Goal: Task Accomplishment & Management: Manage account settings

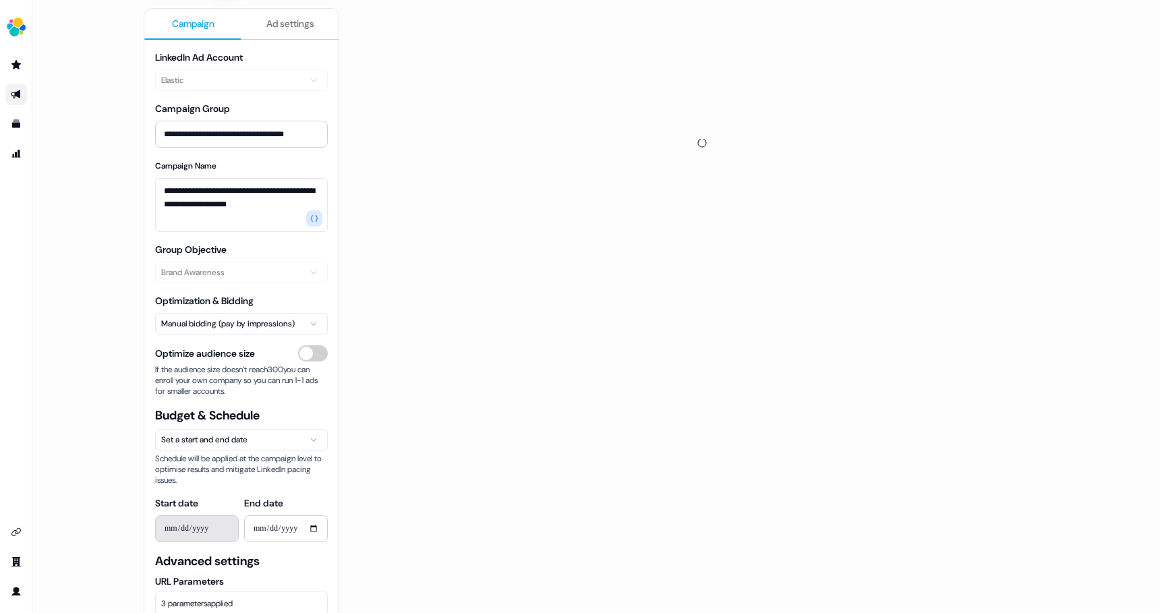
click at [195, 29] on span "Campaign" at bounding box center [193, 23] width 42 height 13
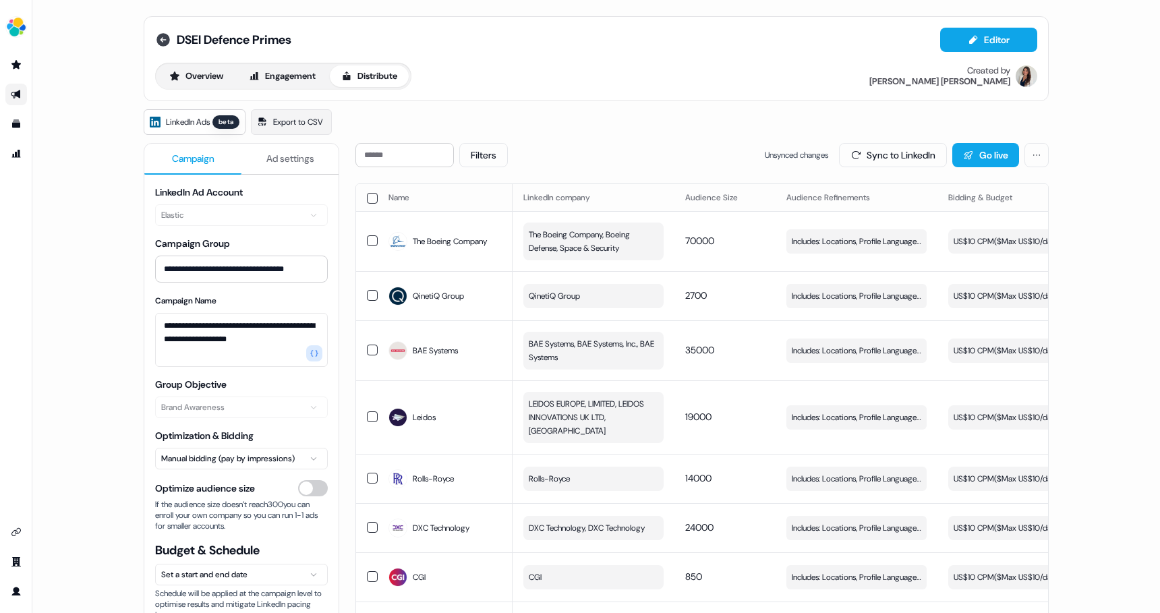
click at [168, 41] on icon at bounding box center [163, 40] width 16 height 16
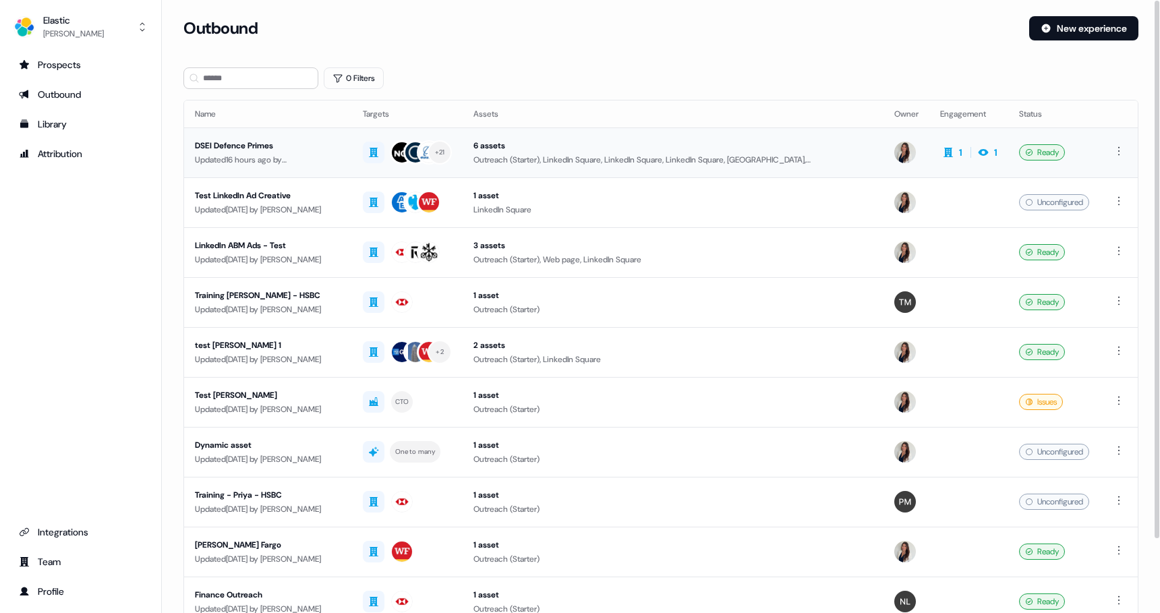
click at [285, 155] on div "Updated 16 hours ago by [PERSON_NAME]" at bounding box center [268, 159] width 146 height 13
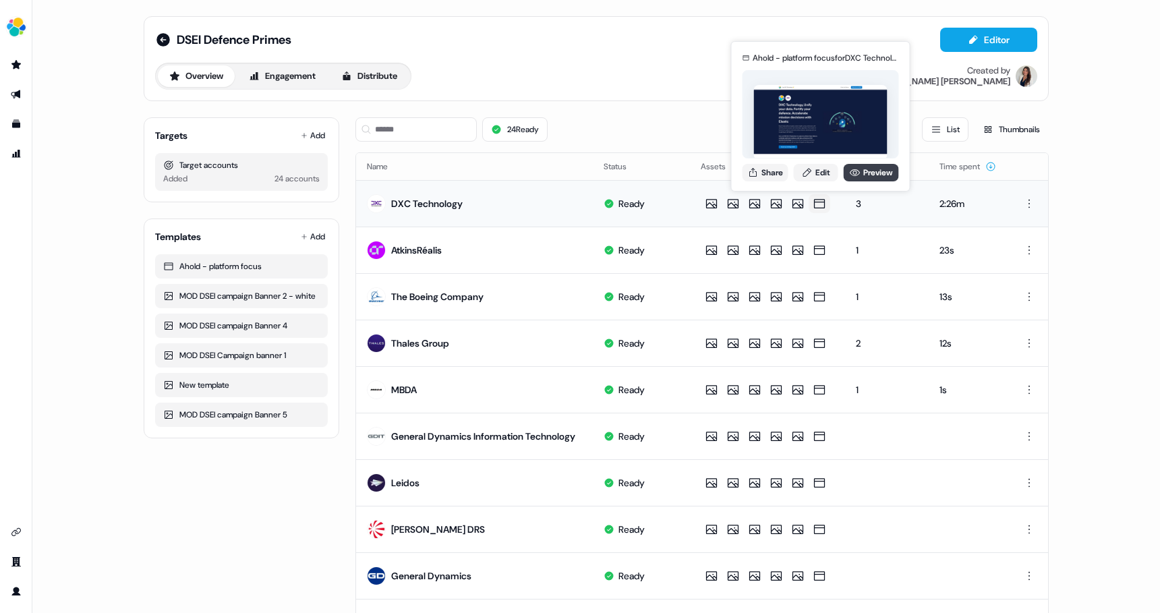
click at [855, 173] on icon at bounding box center [855, 172] width 11 height 11
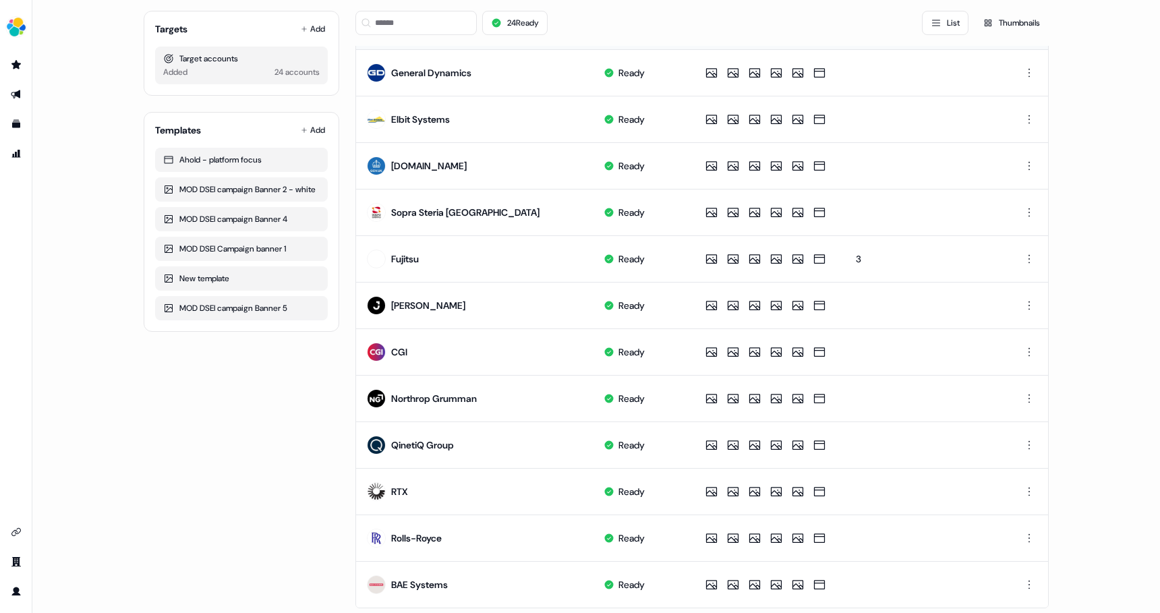
scroll to position [517, 0]
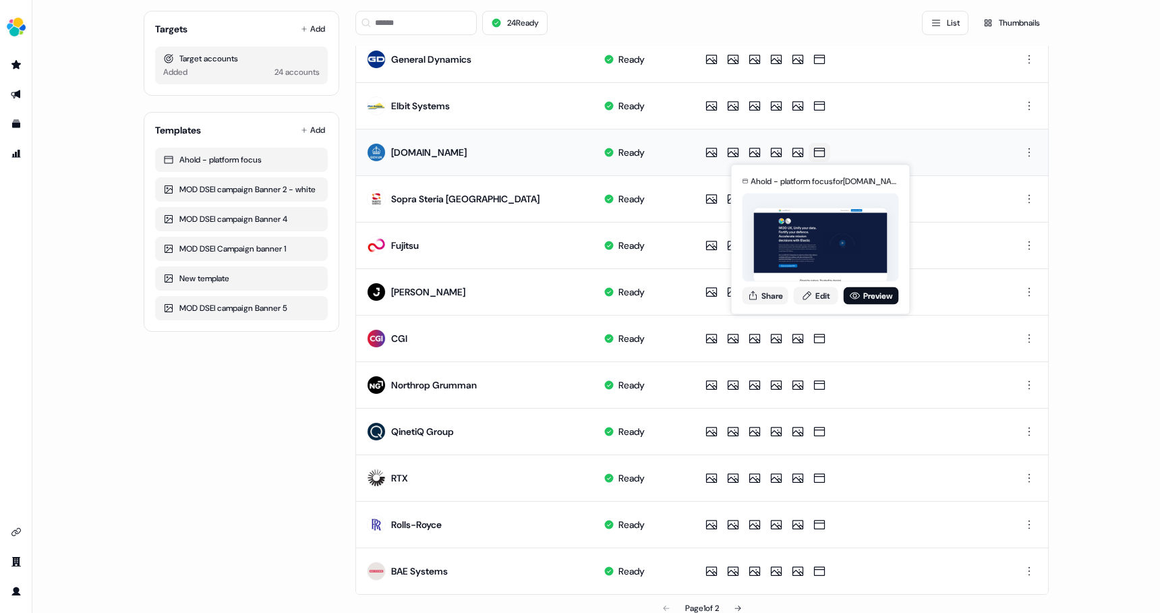
click at [825, 151] on icon at bounding box center [819, 152] width 11 height 9
click at [862, 297] on link "Preview" at bounding box center [871, 296] width 55 height 18
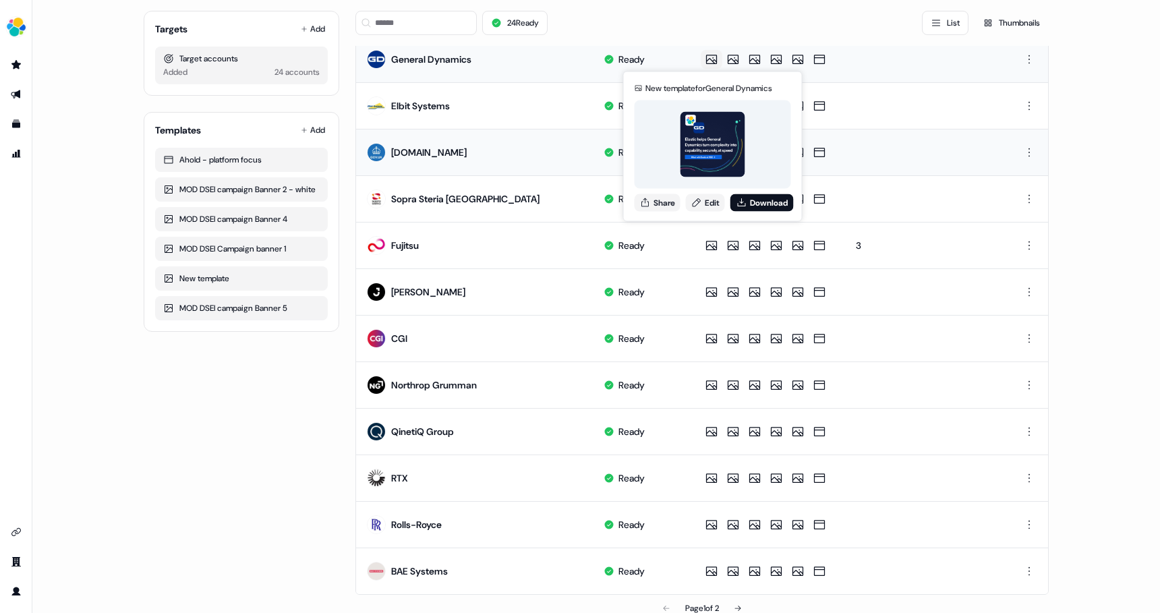
click at [713, 61] on icon at bounding box center [711, 59] width 16 height 13
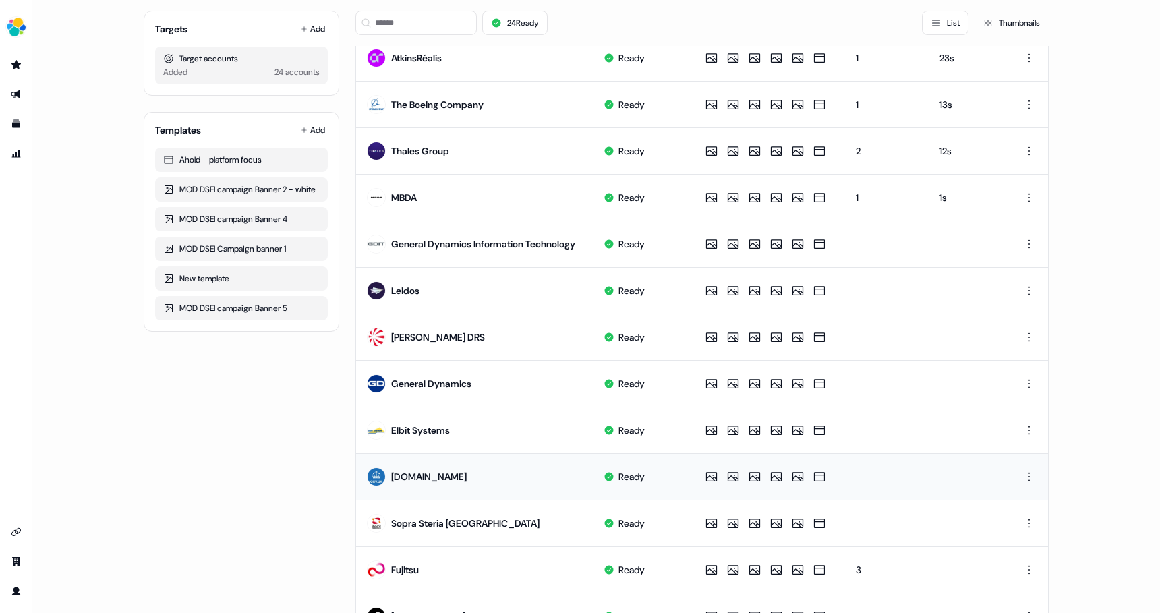
scroll to position [0, 0]
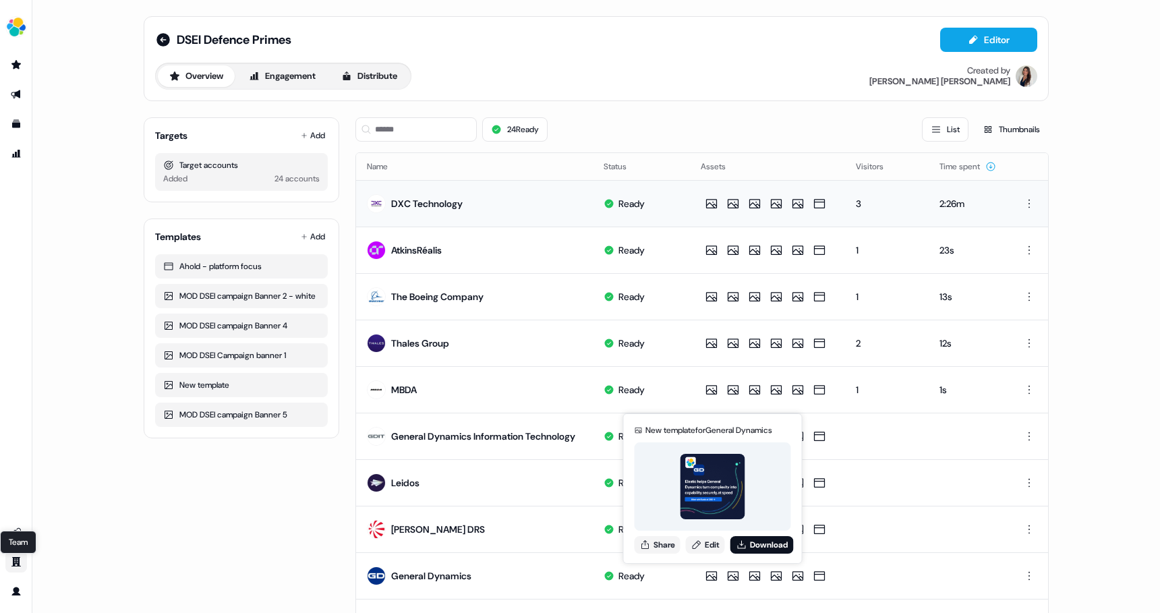
click at [18, 562] on icon "Go to team" at bounding box center [15, 561] width 9 height 9
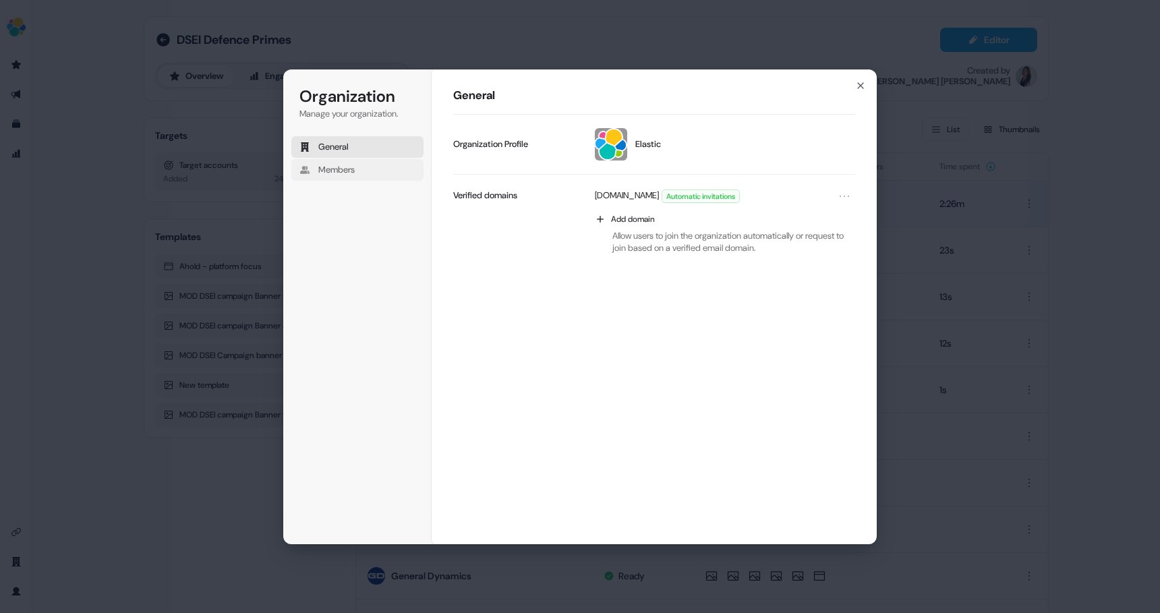
click at [326, 178] on button "Members" at bounding box center [357, 170] width 132 height 22
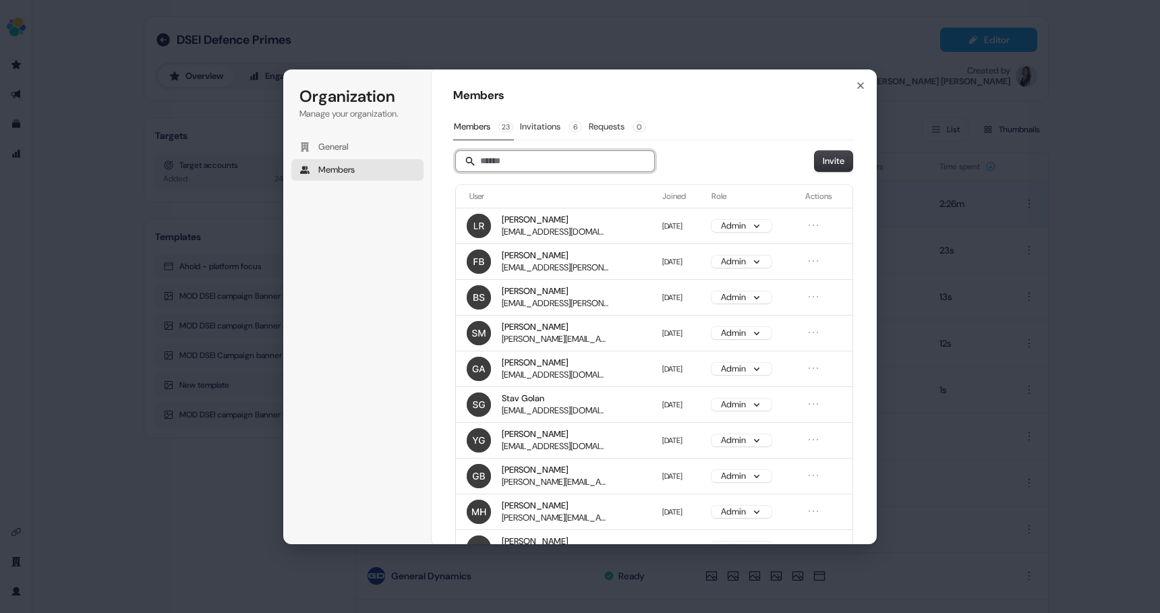
click at [525, 165] on input "Search" at bounding box center [555, 161] width 198 height 20
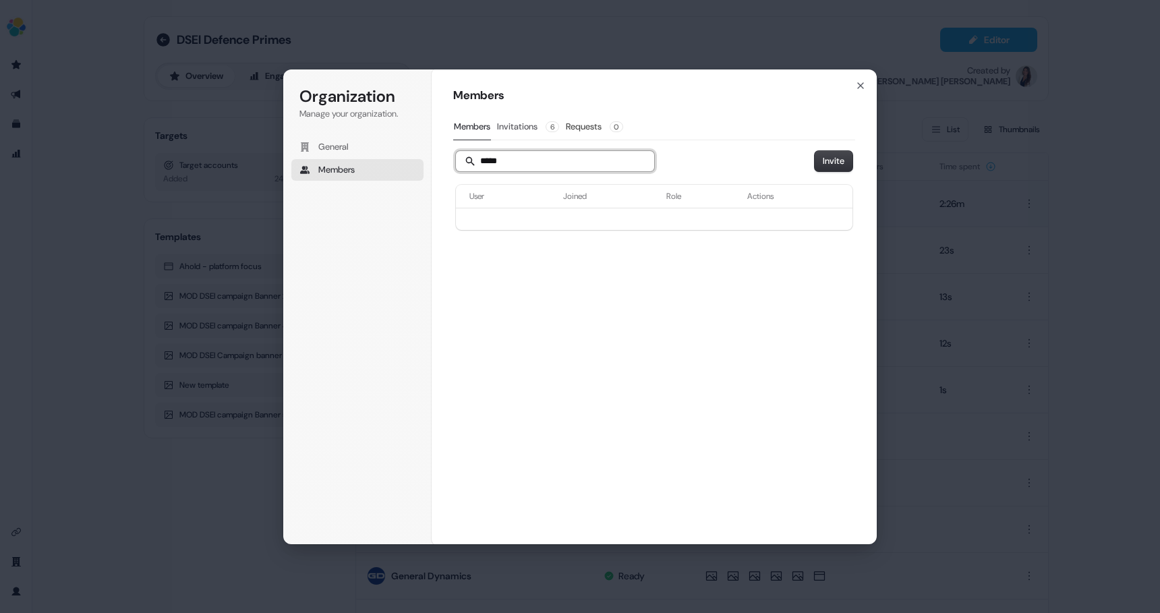
type input "*****"
click at [531, 129] on button "Invitations 6" at bounding box center [527, 127] width 63 height 26
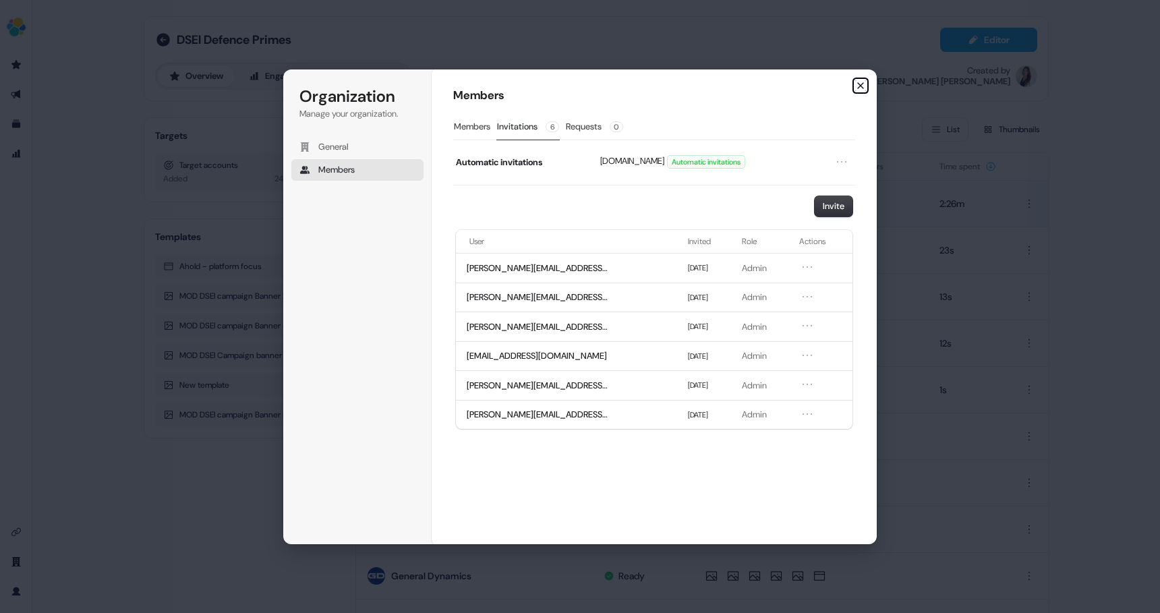
click at [863, 83] on icon "button" at bounding box center [860, 85] width 11 height 11
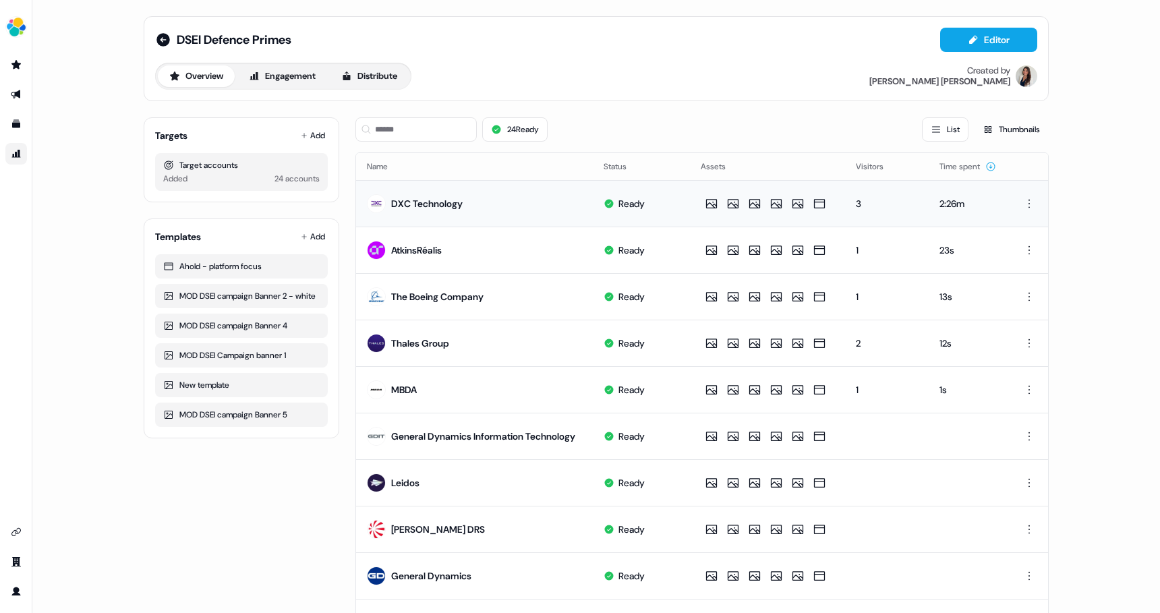
click at [11, 148] on icon "Go to attribution" at bounding box center [16, 153] width 11 height 11
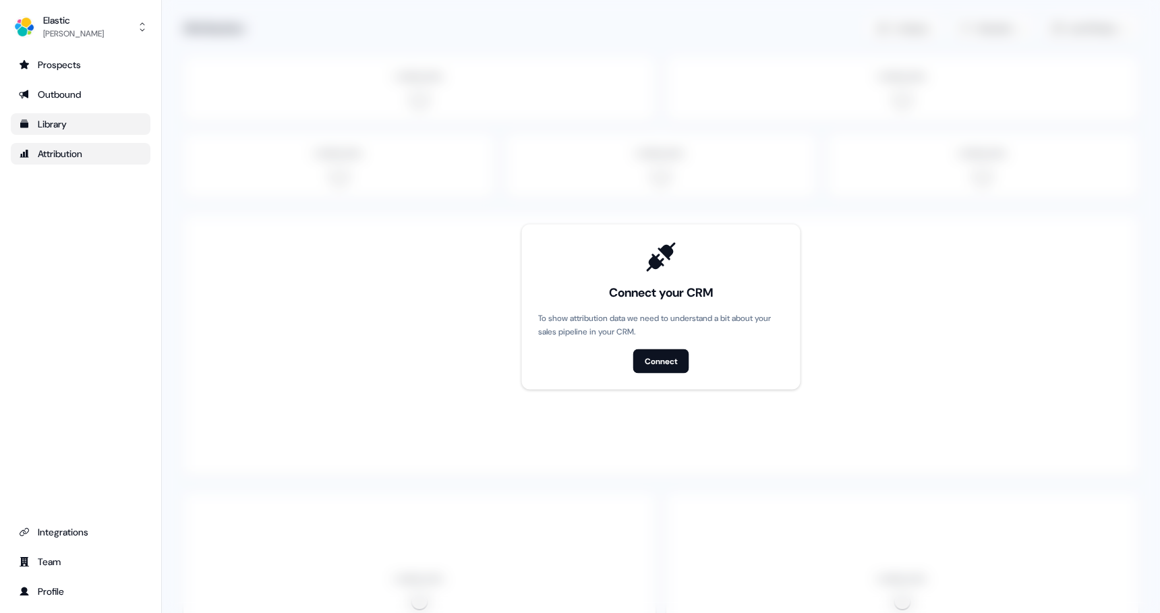
click at [47, 113] on link "Library" at bounding box center [81, 124] width 140 height 22
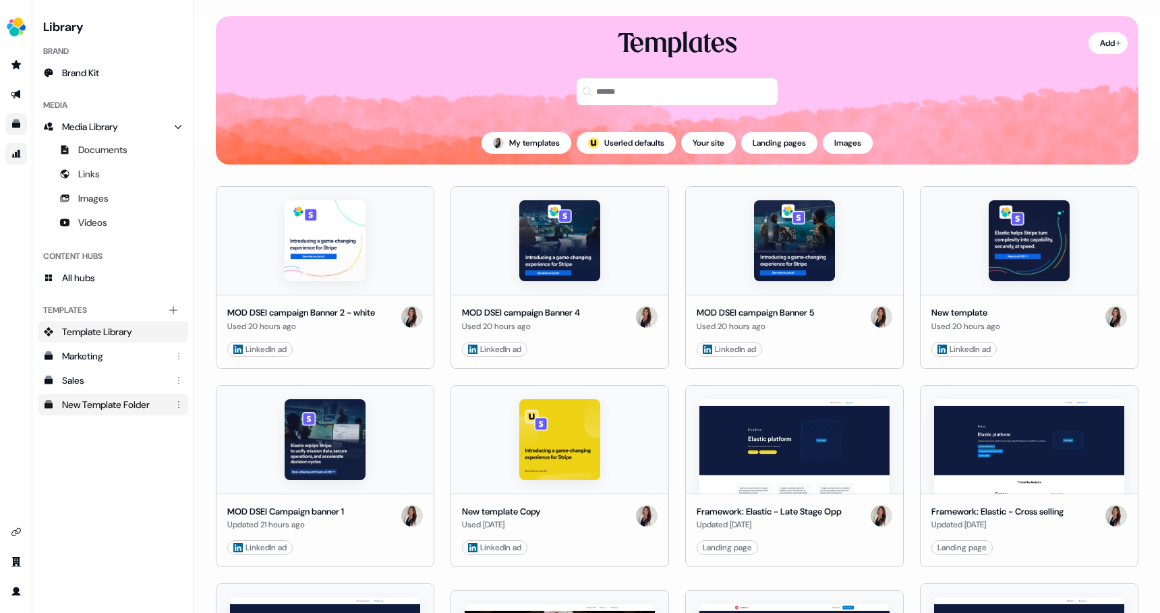
click at [116, 407] on div "New Template Folder" at bounding box center [114, 404] width 105 height 13
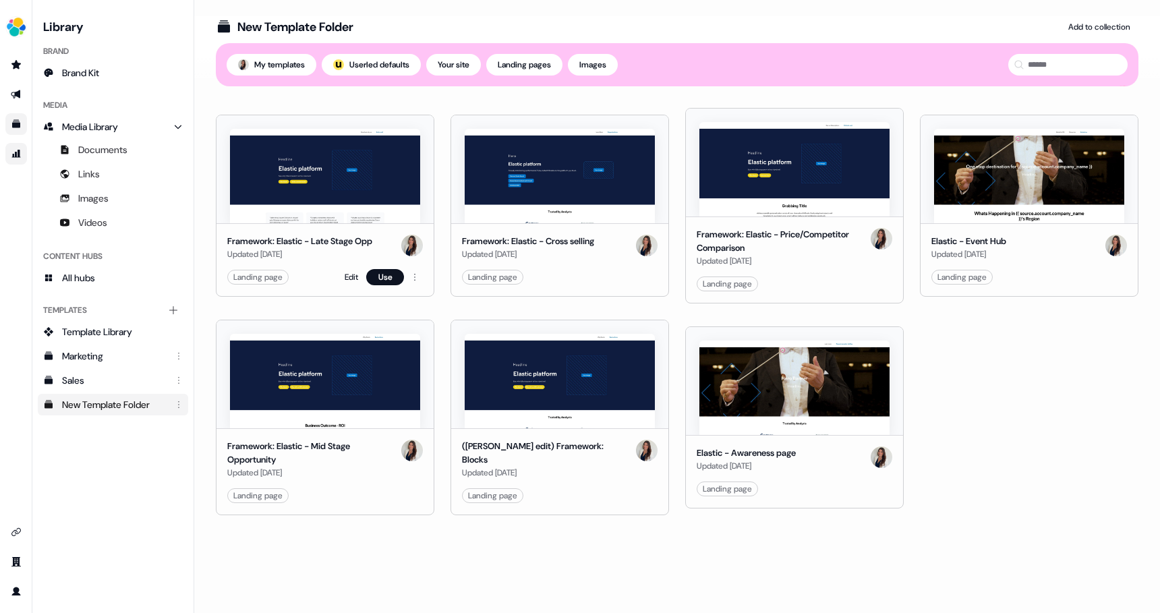
click at [372, 187] on img at bounding box center [325, 176] width 190 height 94
click at [13, 149] on link "Go to attribution" at bounding box center [16, 154] width 22 height 22
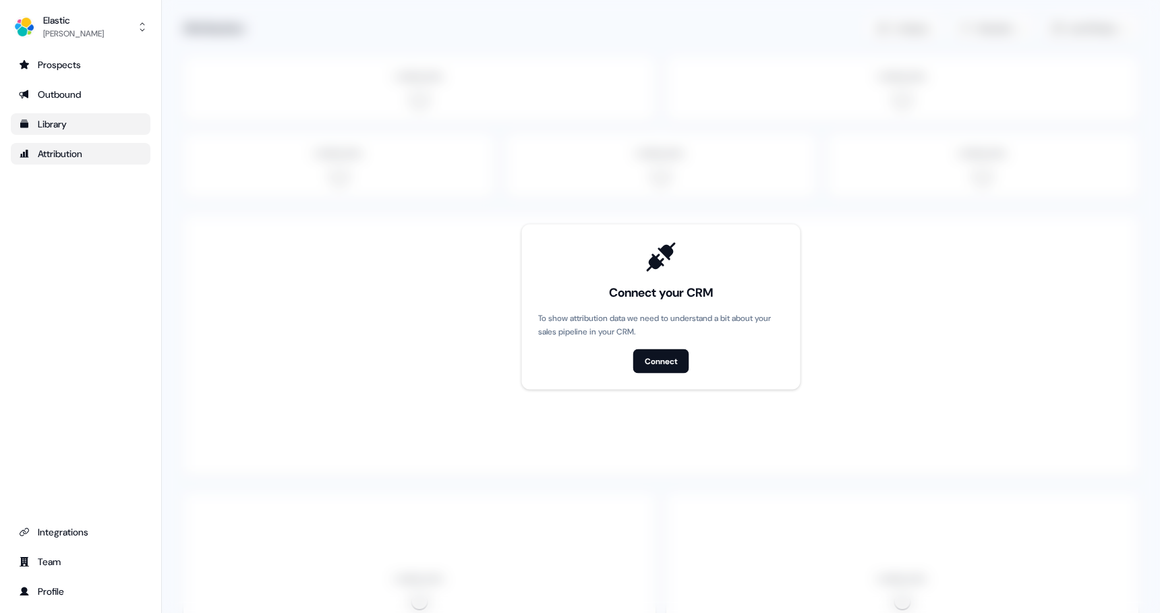
click at [86, 122] on div "Library" at bounding box center [80, 123] width 123 height 13
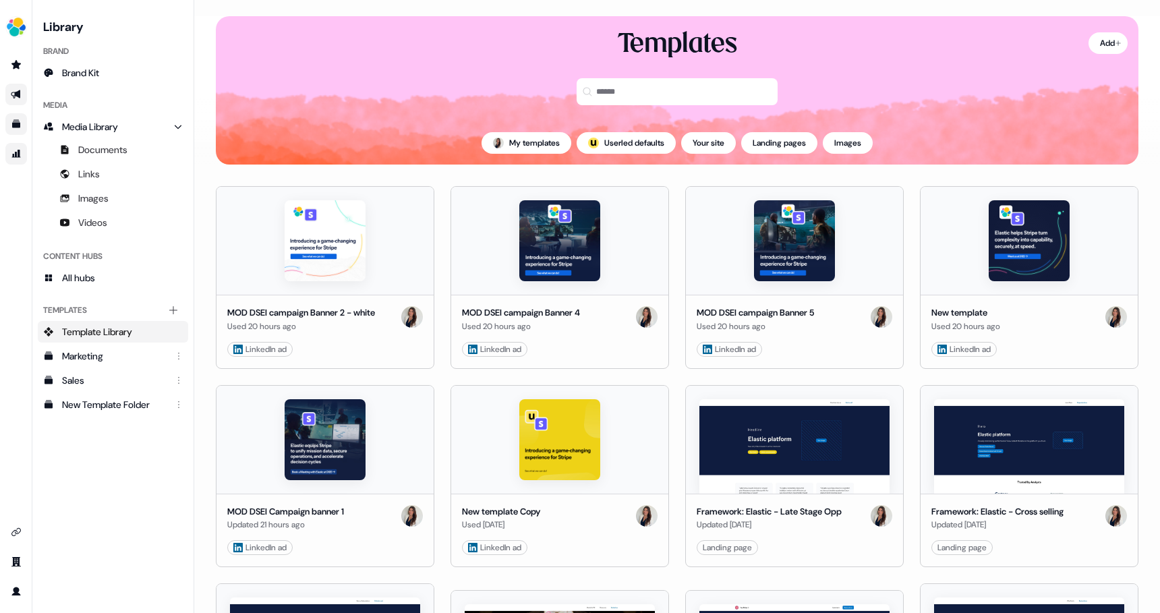
click at [19, 90] on icon "Go to outbound experience" at bounding box center [15, 94] width 9 height 9
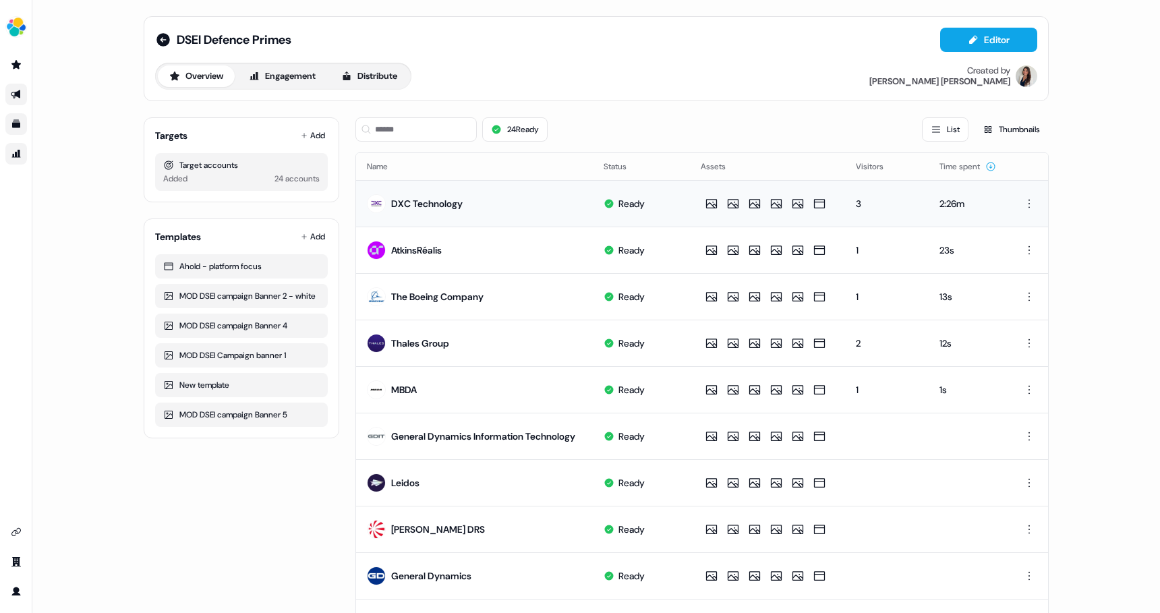
click at [1035, 201] on td at bounding box center [1028, 203] width 39 height 47
click at [1024, 204] on html "For the best experience switch devices to a bigger screen. Go to Userled.io DSE…" at bounding box center [580, 306] width 1160 height 613
click at [327, 212] on html "For the best experience switch devices to a bigger screen. Go to Userled.io DSE…" at bounding box center [580, 306] width 1160 height 613
click at [426, 205] on div "DXC Technology" at bounding box center [426, 203] width 71 height 13
click at [290, 81] on button "Engagement" at bounding box center [282, 76] width 90 height 22
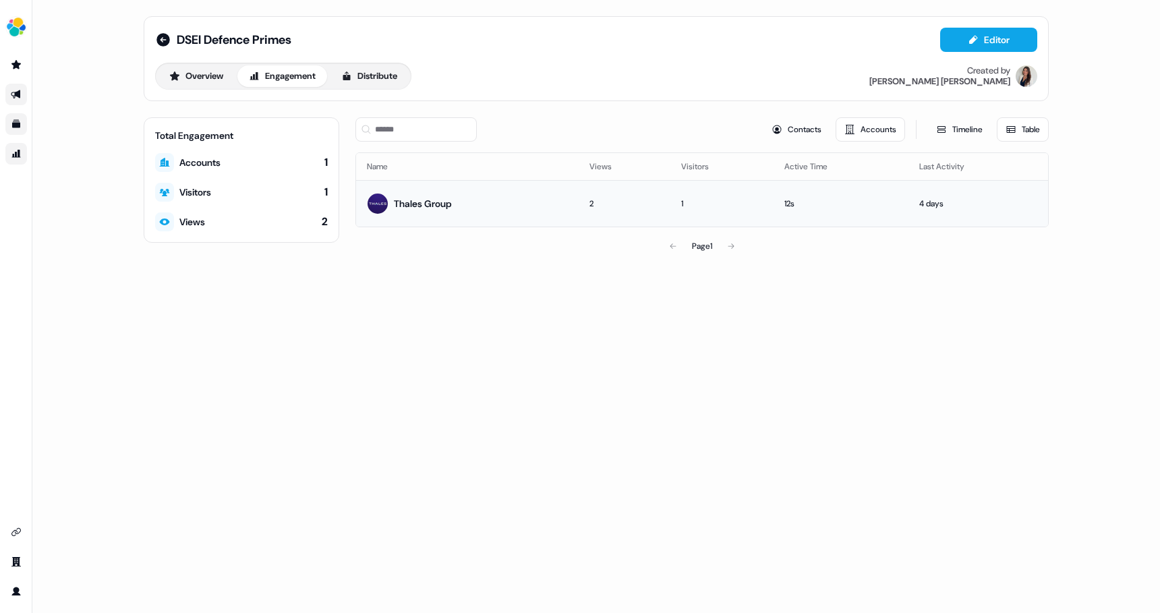
click at [585, 187] on td "2" at bounding box center [625, 203] width 92 height 47
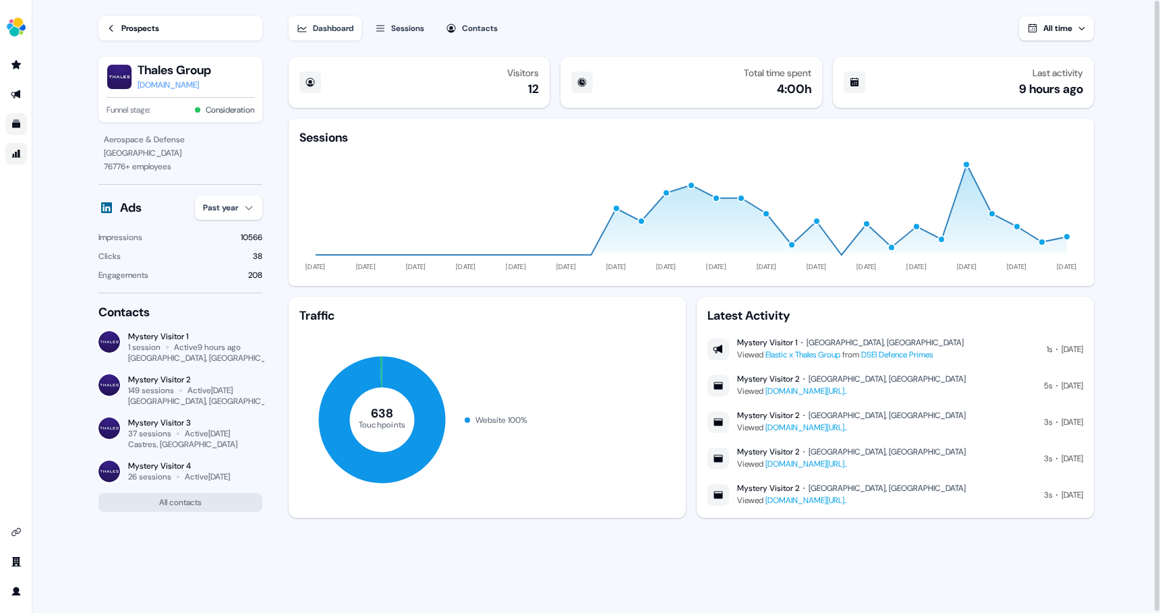
scroll to position [1, 0]
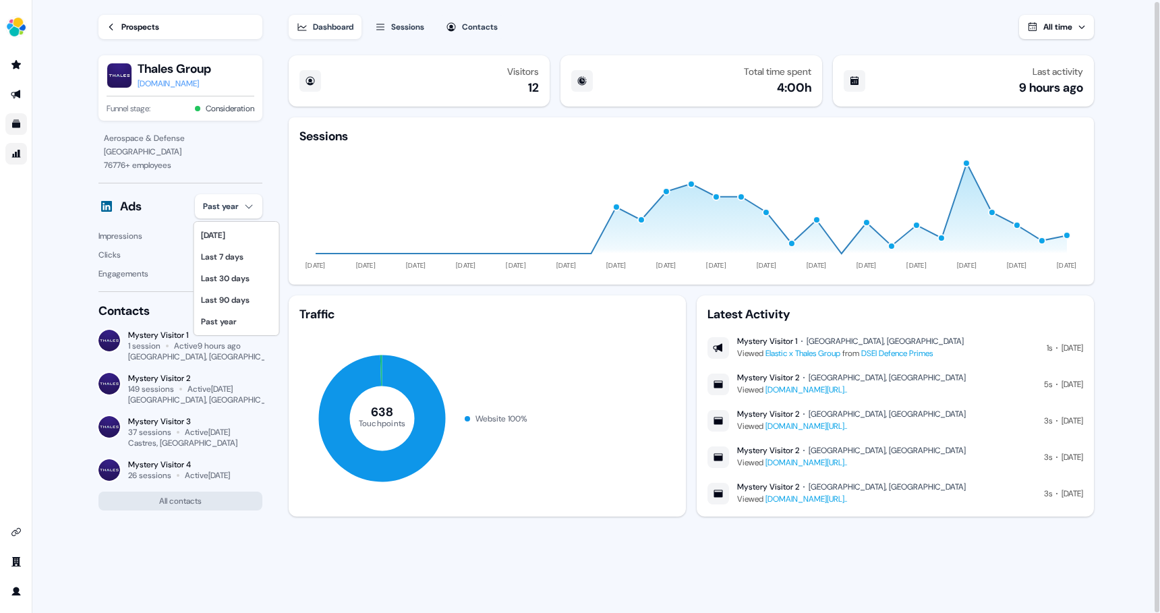
click at [258, 198] on html "For the best experience switch devices to a bigger screen. Go to Userled.io Loa…" at bounding box center [580, 306] width 1160 height 613
click at [281, 171] on html "For the best experience switch devices to a bigger screen. Go to Userled.io Loa…" at bounding box center [580, 306] width 1160 height 613
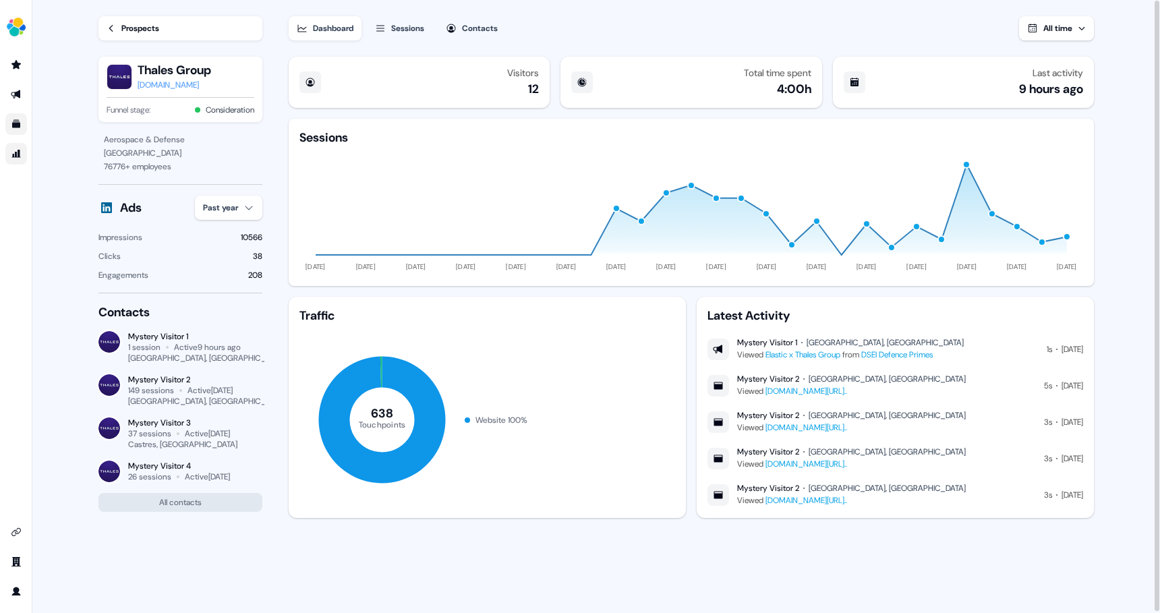
click at [453, 31] on icon "button" at bounding box center [451, 28] width 9 height 9
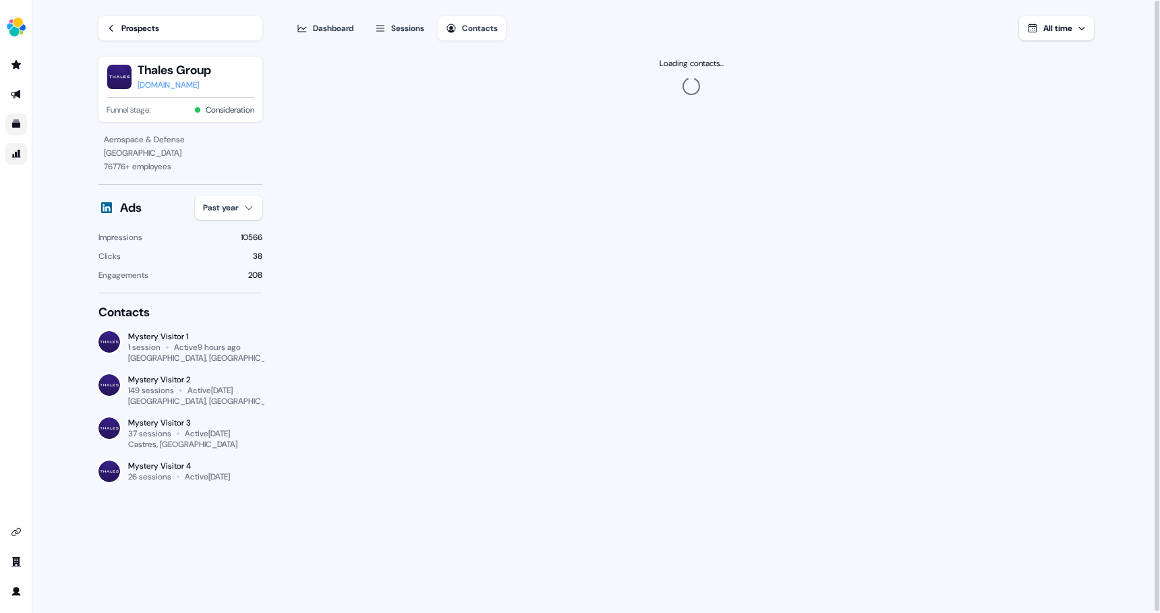
click at [407, 25] on div "Sessions" at bounding box center [407, 28] width 33 height 13
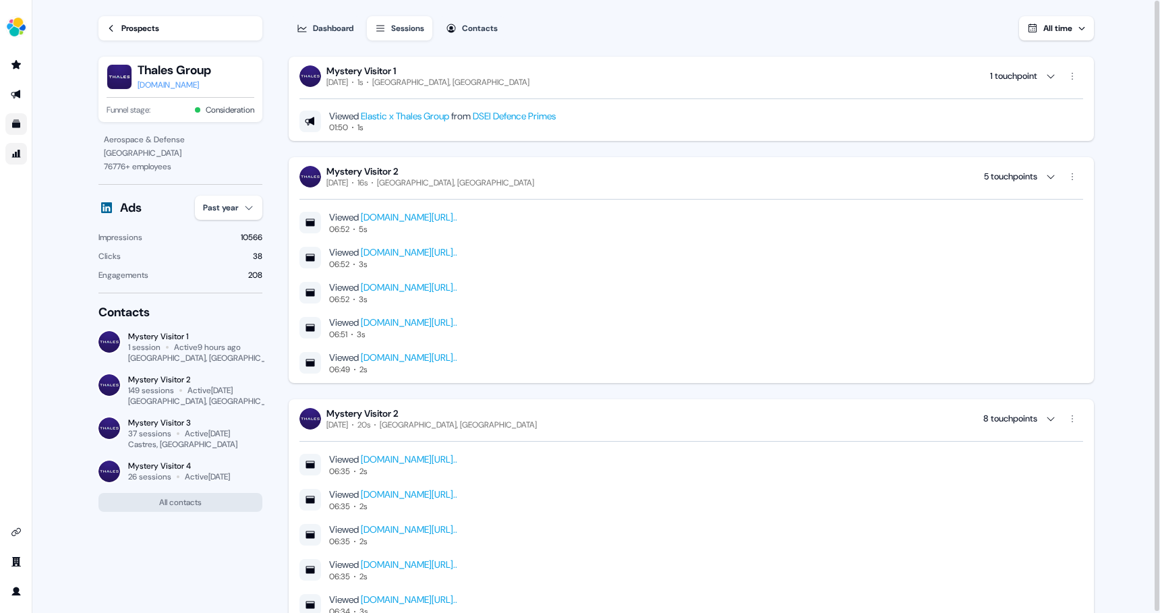
click at [116, 30] on link "Prospects" at bounding box center [180, 28] width 164 height 24
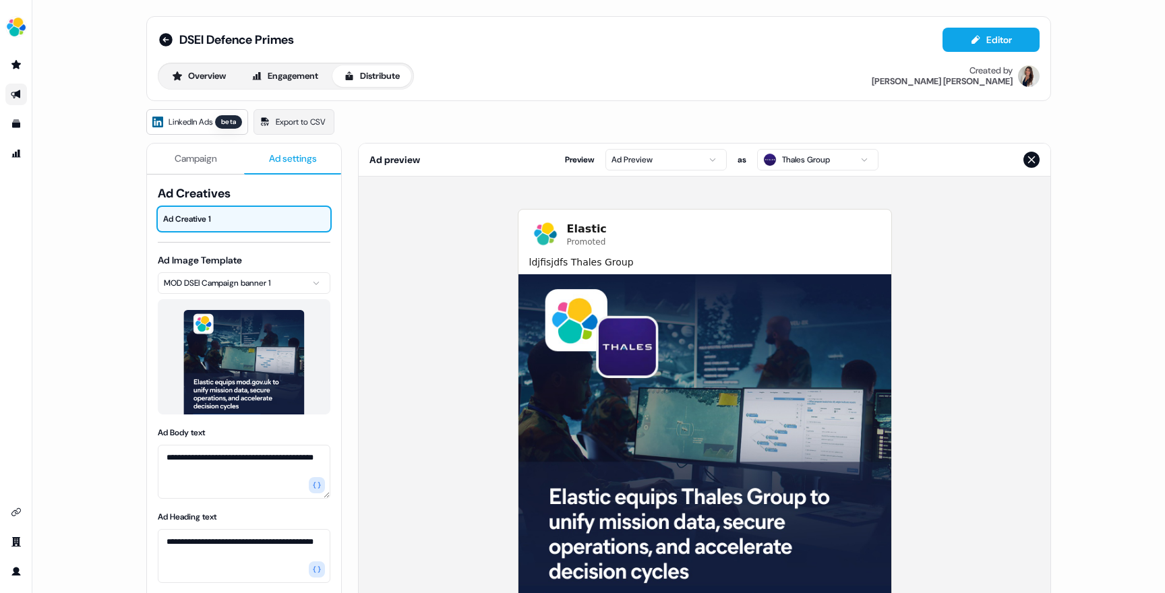
scroll to position [190, 0]
